Goal: Transaction & Acquisition: Purchase product/service

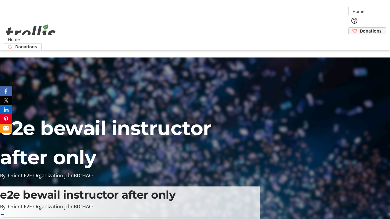
click at [360, 28] on span "Donations" at bounding box center [371, 31] width 22 height 6
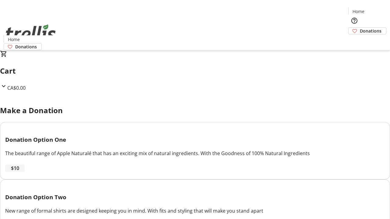
click at [19, 172] on span "$10" at bounding box center [15, 168] width 8 height 7
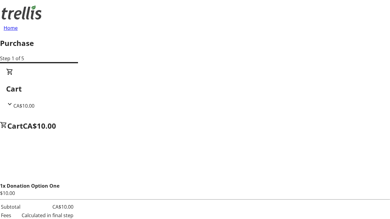
select select "CA"
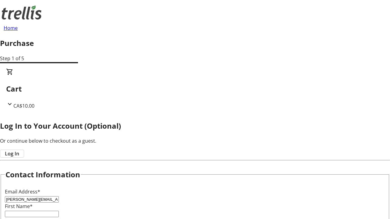
type input "[PERSON_NAME][EMAIL_ADDRESS][DOMAIN_NAME]"
type input "[PERSON_NAME]"
type input "[STREET_ADDRESS][PERSON_NAME]"
type input "Kelowna"
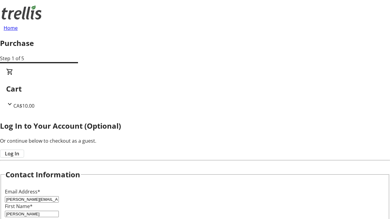
select select "BC"
type input "Kelowna"
type input "V1Y 0C2"
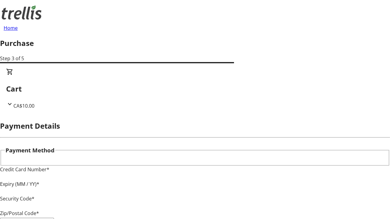
type input "V1Y 0C2"
